Goal: Download file/media

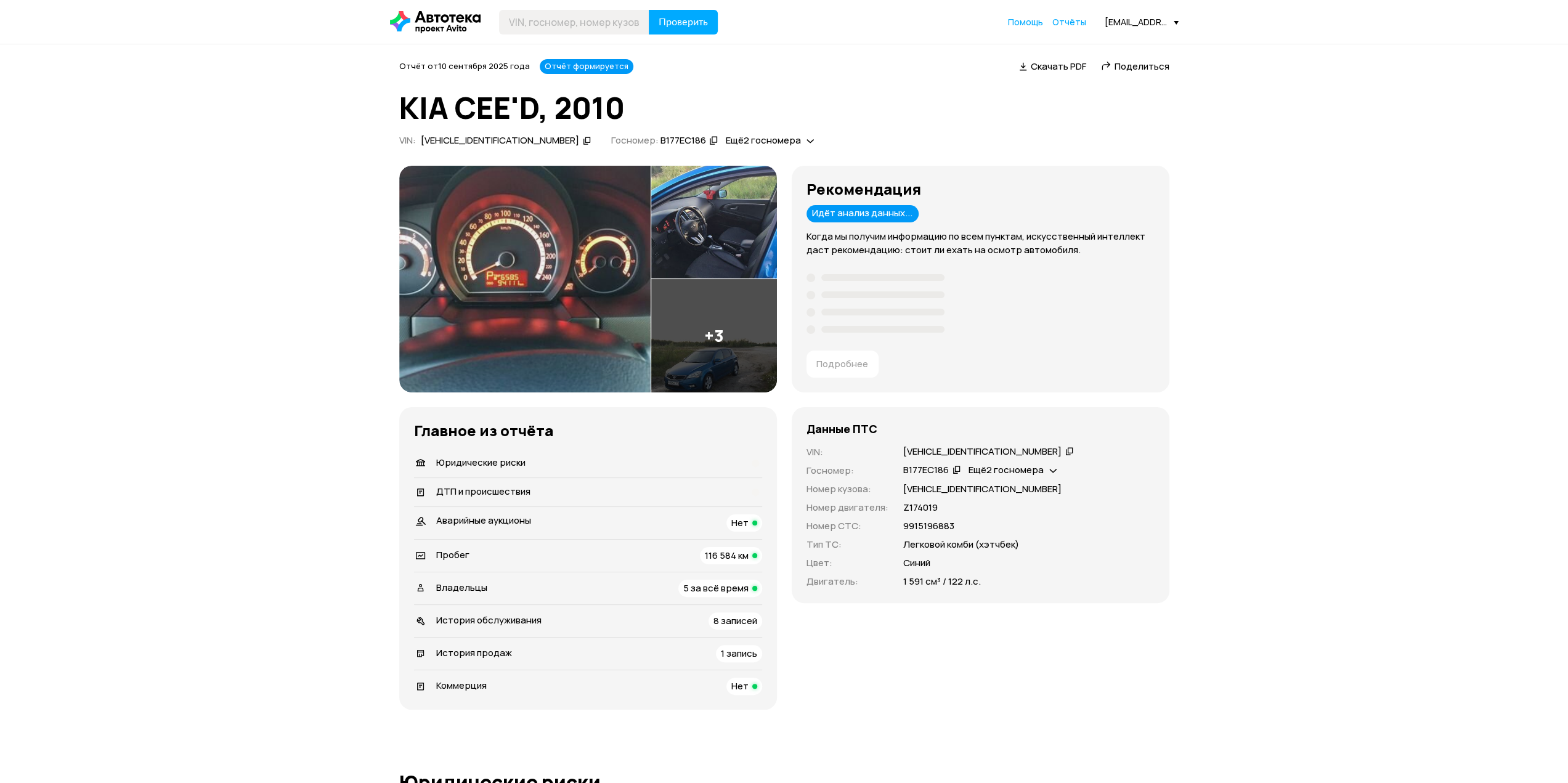
click at [1057, 64] on span "Скачать PDF" at bounding box center [1059, 66] width 56 height 13
click at [966, 401] on div "Рекомендация Идёт анализ данных... Когда мы получим информацию по всем пунктам,…" at bounding box center [784, 437] width 770 height 544
click at [1149, 412] on div "Данные ПТС VIN : XWEHC512BA0002736   Госномер : В177ЕС186   Ещё 2 госномера   Н…" at bounding box center [981, 505] width 378 height 196
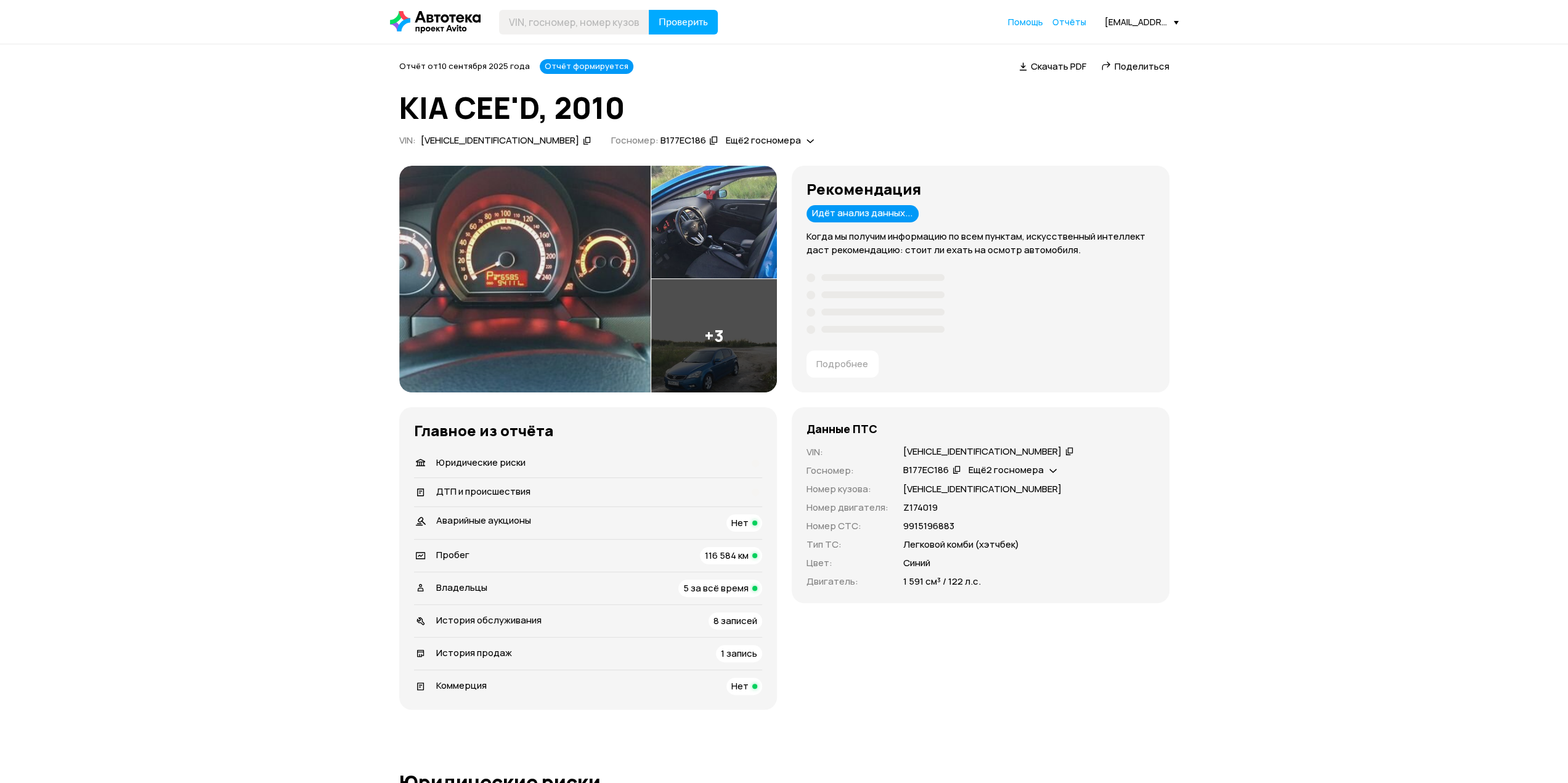
click at [971, 402] on div "Рекомендация Идёт анализ данных... Когда мы получим информацию по всем пунктам,…" at bounding box center [784, 437] width 770 height 544
drag, startPoint x: 401, startPoint y: 104, endPoint x: 639, endPoint y: 106, distance: 238.0
click at [639, 106] on h1 "KIA CEE'D, 2010" at bounding box center [784, 108] width 770 height 33
click at [655, 104] on h1 "KIA CEE'D, 2010" at bounding box center [784, 108] width 770 height 33
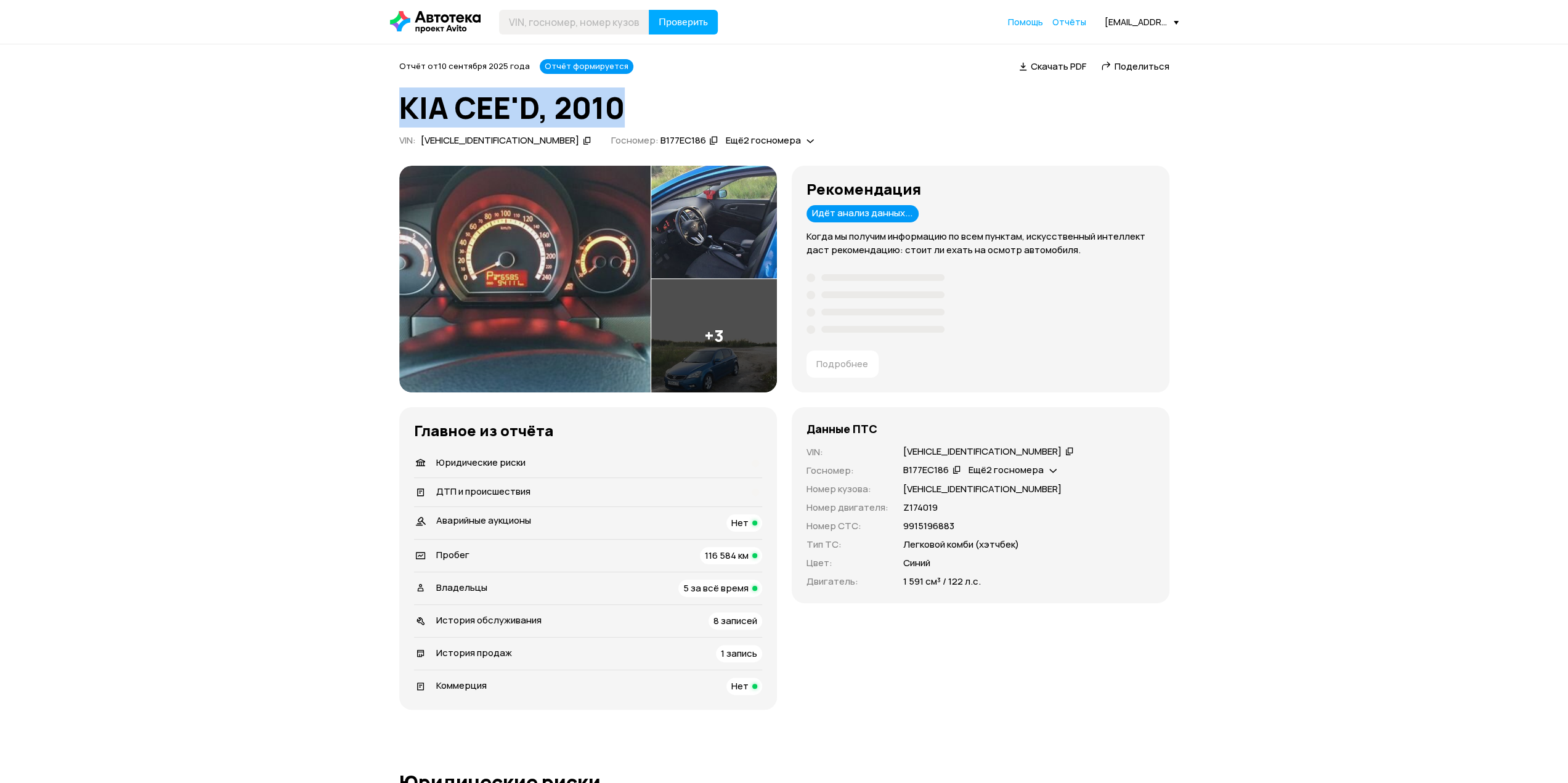
drag, startPoint x: 400, startPoint y: 106, endPoint x: 631, endPoint y: 99, distance: 231.1
click at [631, 99] on h1 "KIA CEE'D, 2010" at bounding box center [784, 108] width 770 height 33
click at [648, 113] on h1 "KIA CEE'D, 2010" at bounding box center [784, 108] width 770 height 33
click at [467, 111] on h1 "KIA CEE'D, 2010" at bounding box center [784, 108] width 770 height 33
drag, startPoint x: 400, startPoint y: 106, endPoint x: 620, endPoint y: 97, distance: 220.2
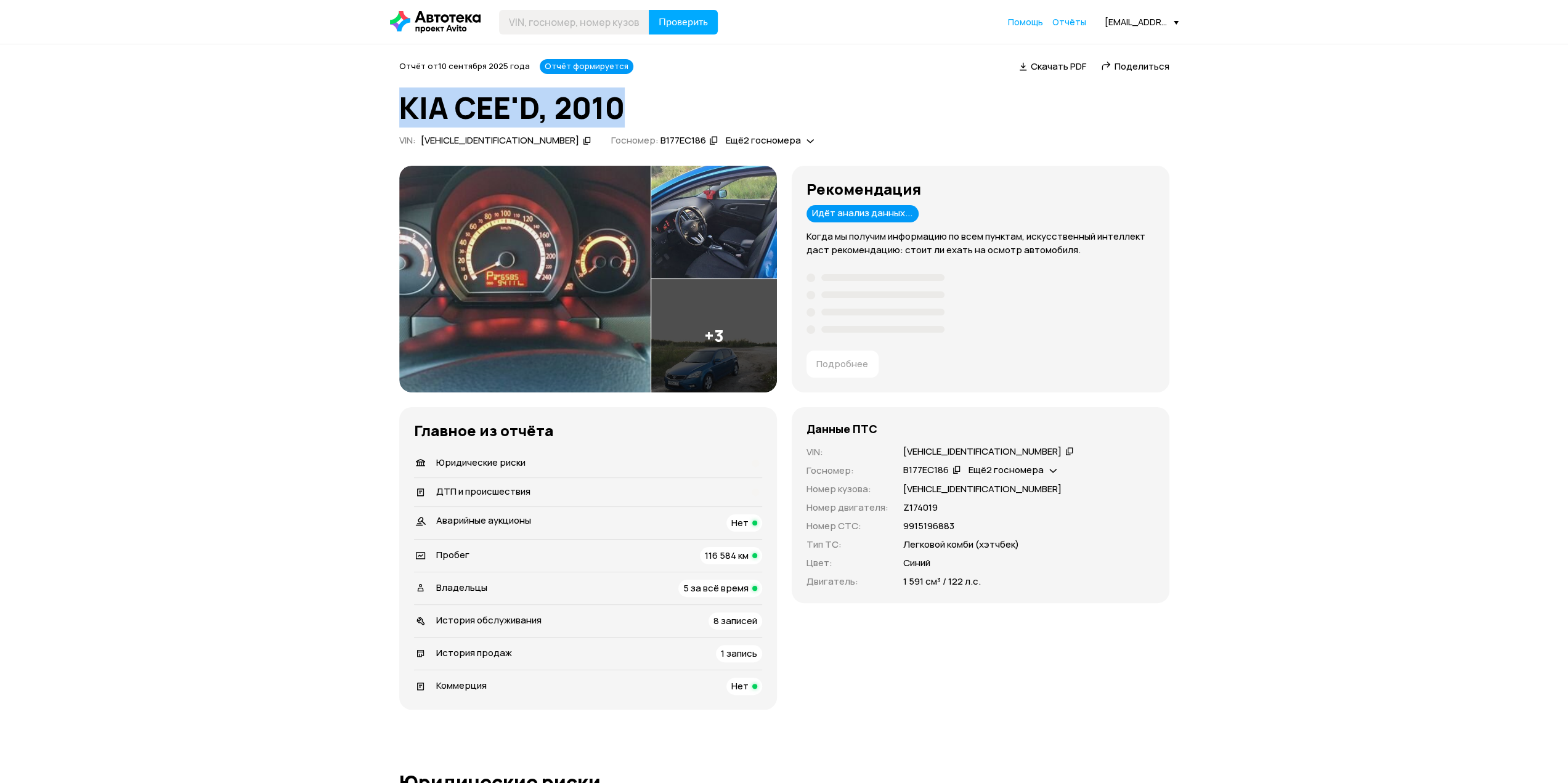
click at [620, 97] on h1 "KIA CEE'D, 2010" at bounding box center [784, 108] width 770 height 33
click at [630, 106] on h1 "KIA CEE'D, 2010" at bounding box center [784, 108] width 770 height 33
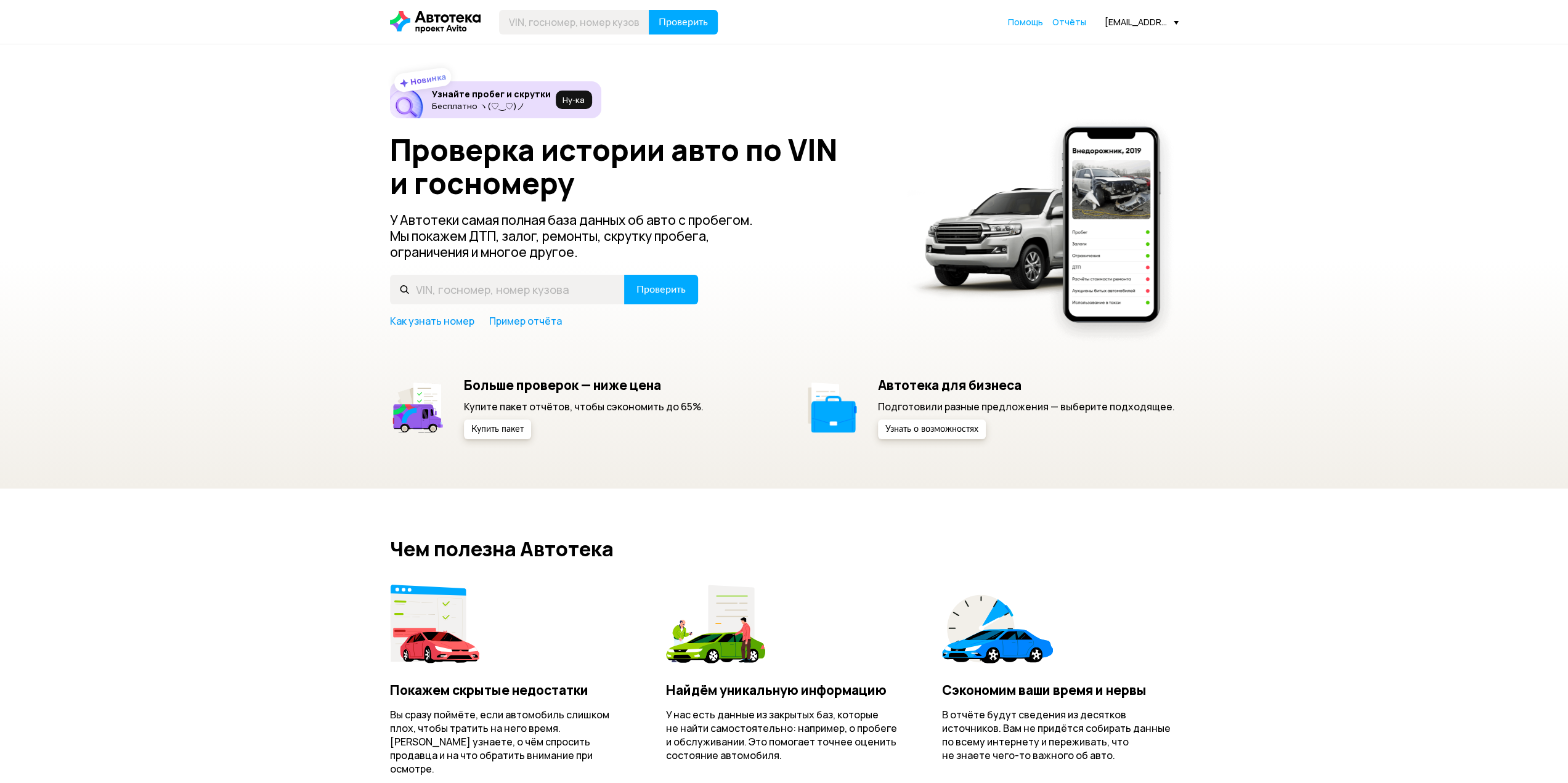
click at [1292, 194] on div "Новинка Узнайте пробег и скрутки Бесплатно ヽ(♡‿♡)ノ Ну‑ка Проверка истории авто …" at bounding box center [784, 266] width 1568 height 444
click at [1261, 146] on div "Новинка Узнайте пробег и скрутки Бесплатно ヽ(♡‿♡)ノ Ну‑ка Проверка истории авто …" at bounding box center [784, 266] width 1568 height 444
click at [1075, 23] on span "Отчёты" at bounding box center [1069, 21] width 34 height 11
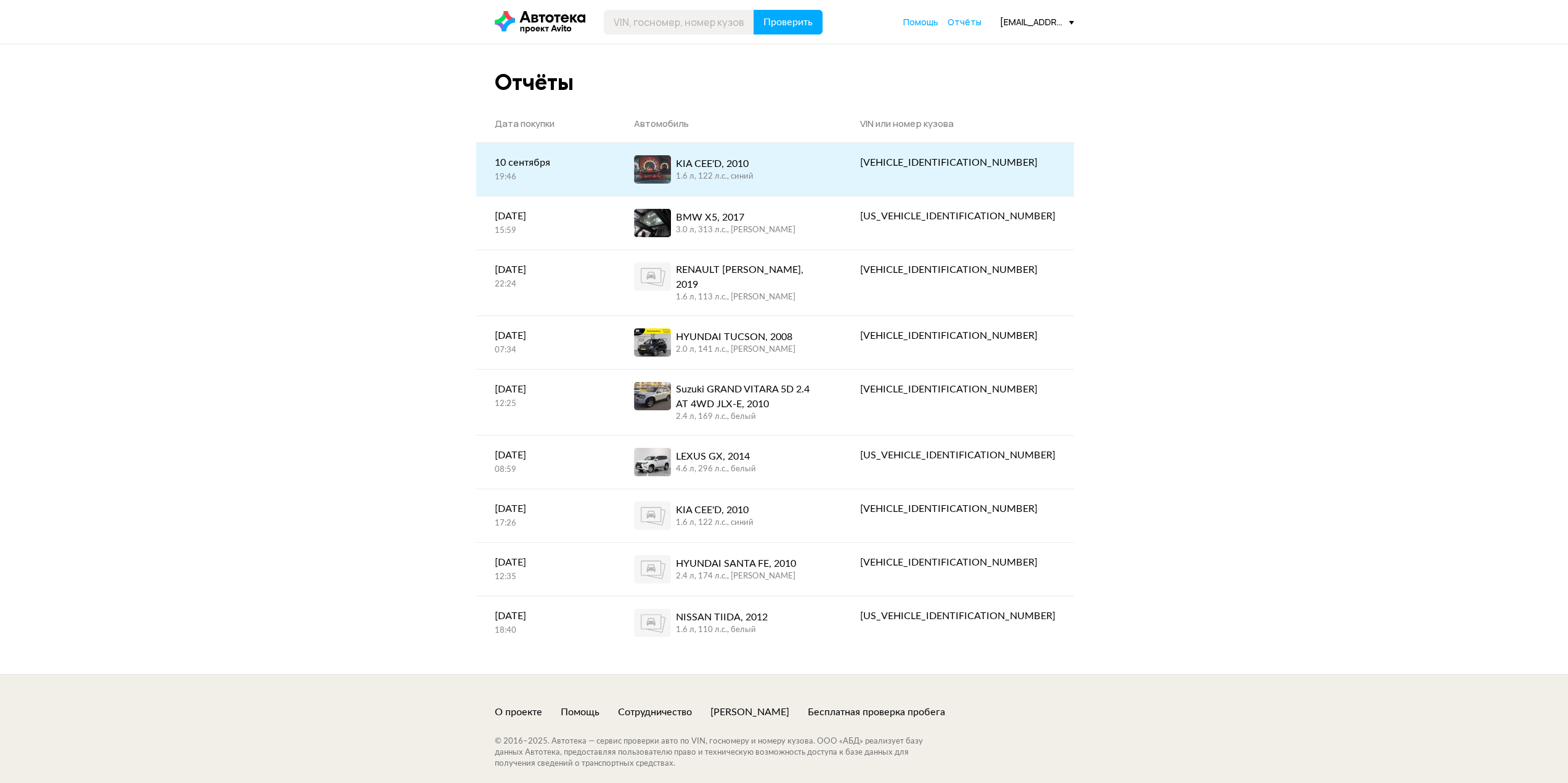
click at [747, 168] on div "KIA CEE'D, 2010" at bounding box center [714, 164] width 77 height 15
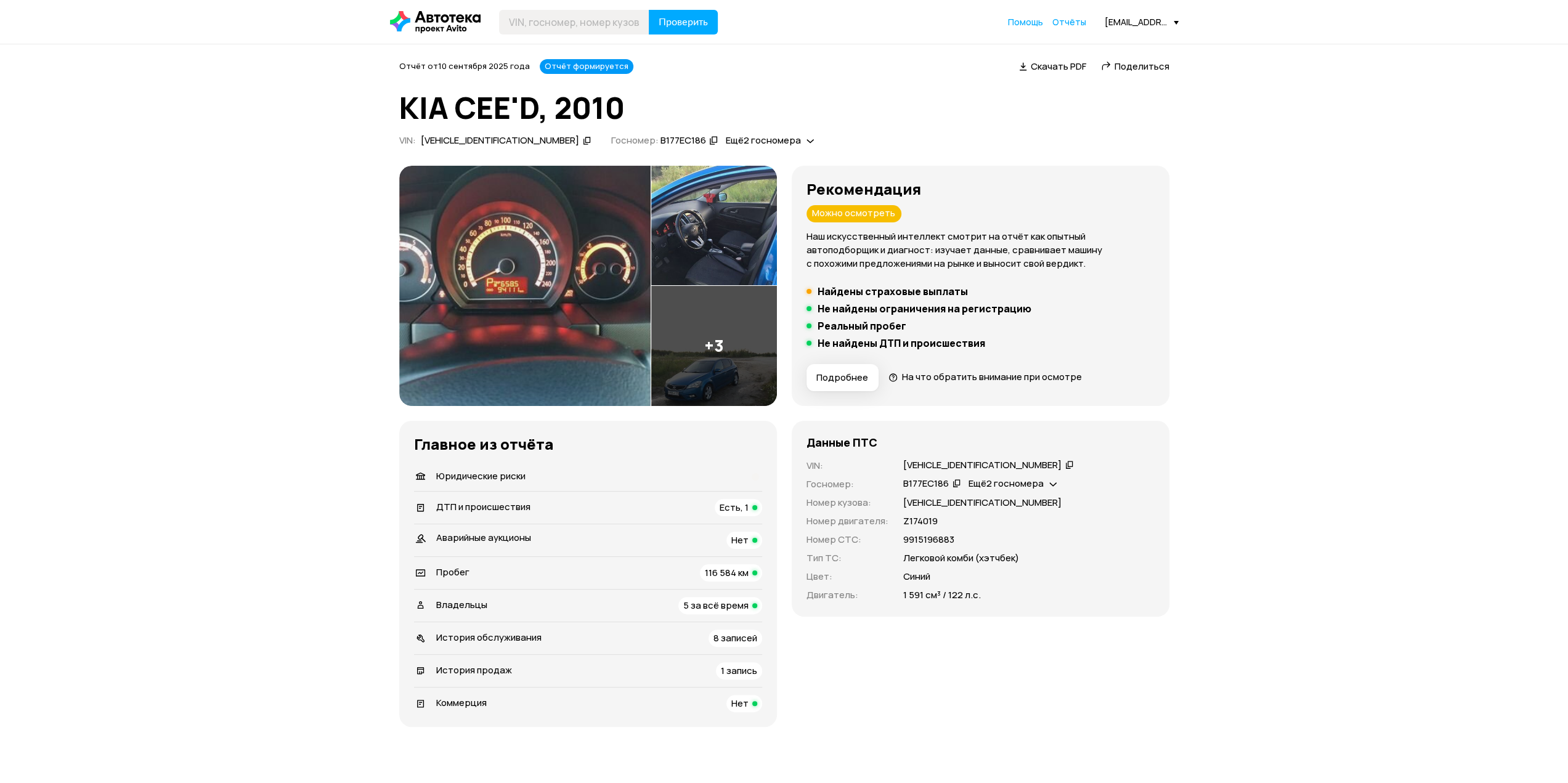
click at [854, 374] on span "Подробнее" at bounding box center [841, 378] width 51 height 12
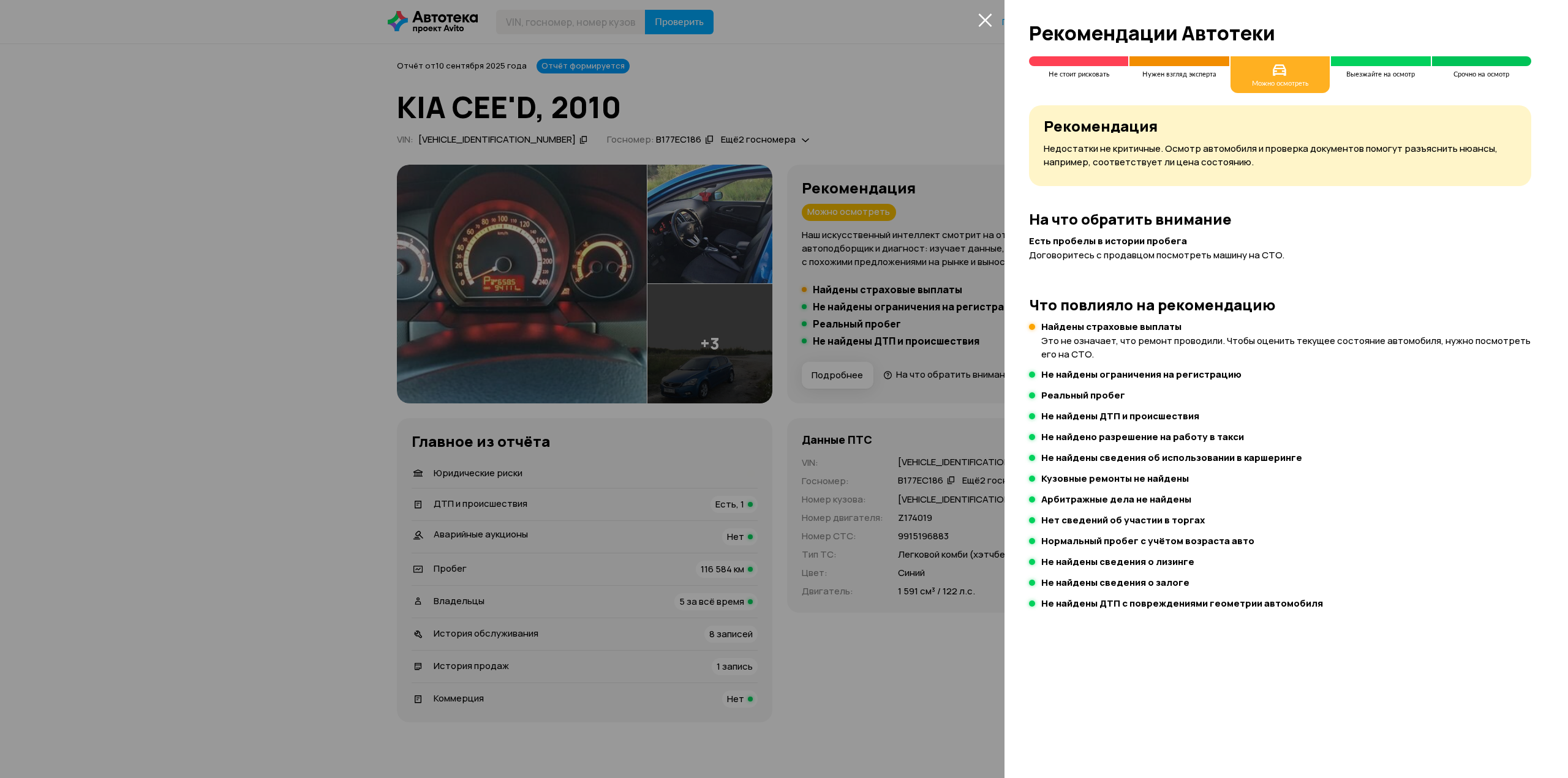
click at [934, 61] on div at bounding box center [784, 389] width 1568 height 778
